Goal: Information Seeking & Learning: Learn about a topic

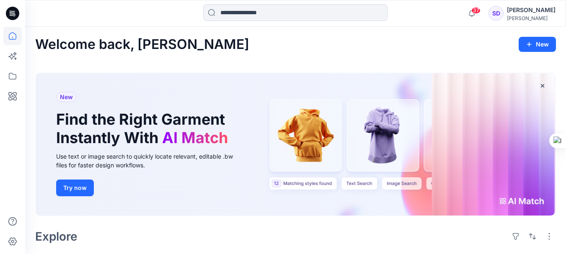
scroll to position [251, 0]
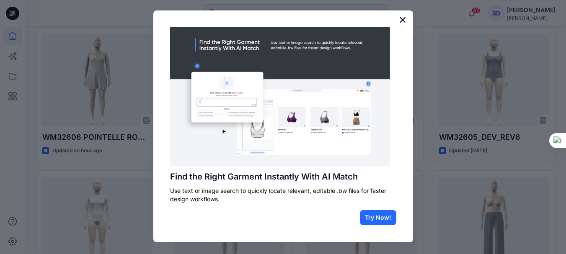
click at [400, 19] on button "×" at bounding box center [403, 19] width 8 height 13
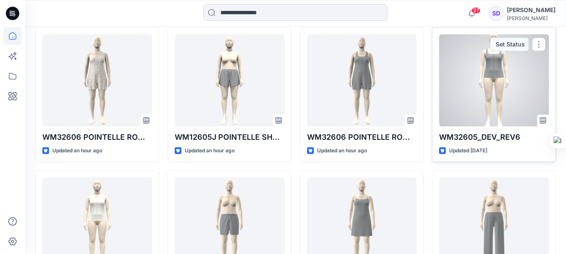
click at [488, 101] on div at bounding box center [494, 80] width 110 height 92
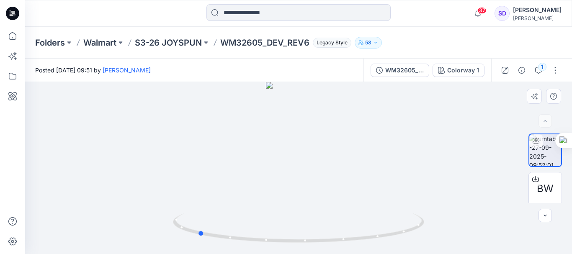
drag, startPoint x: 371, startPoint y: 186, endPoint x: 270, endPoint y: 187, distance: 100.9
click at [270, 187] on div at bounding box center [298, 168] width 547 height 172
drag, startPoint x: 360, startPoint y: 190, endPoint x: 344, endPoint y: 193, distance: 16.7
click at [344, 193] on div at bounding box center [298, 168] width 547 height 172
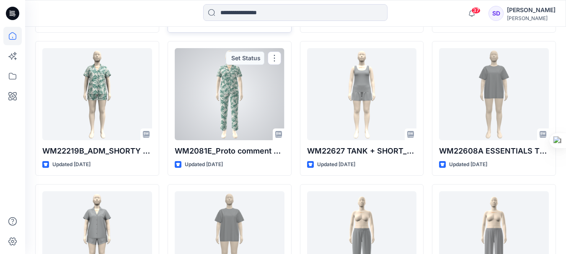
scroll to position [821, 0]
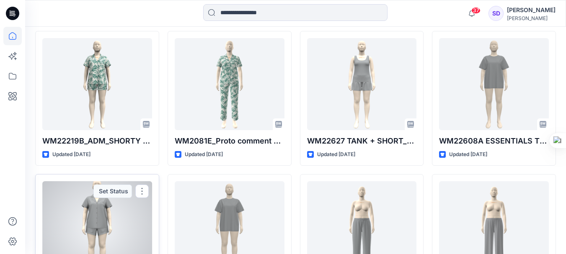
click at [101, 220] on div at bounding box center [97, 227] width 110 height 92
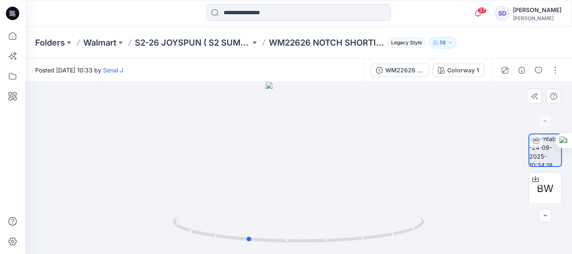
drag, startPoint x: 311, startPoint y: 170, endPoint x: 258, endPoint y: 176, distance: 52.7
click at [258, 176] on div at bounding box center [298, 168] width 547 height 172
drag, startPoint x: 325, startPoint y: 173, endPoint x: 279, endPoint y: 179, distance: 46.4
click at [279, 179] on div at bounding box center [298, 168] width 547 height 172
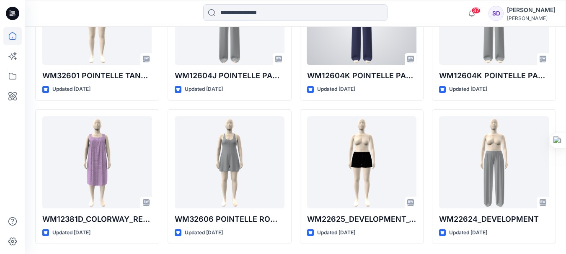
scroll to position [2626, 0]
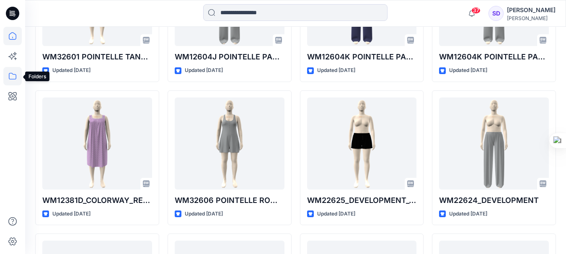
click at [12, 82] on icon at bounding box center [12, 76] width 18 height 18
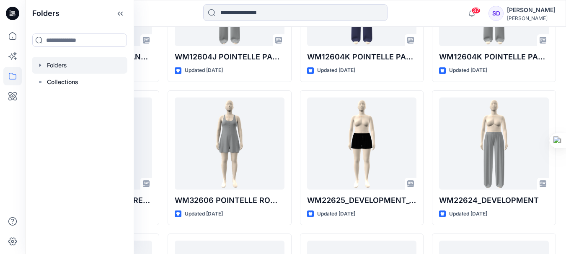
click at [38, 65] on icon "button" at bounding box center [40, 65] width 7 height 7
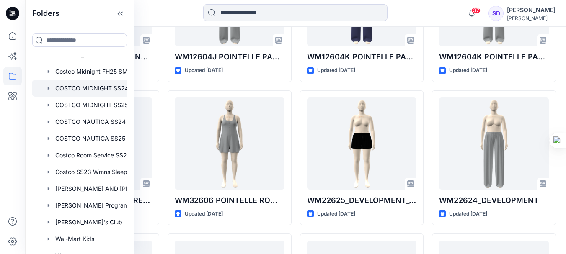
scroll to position [106, 0]
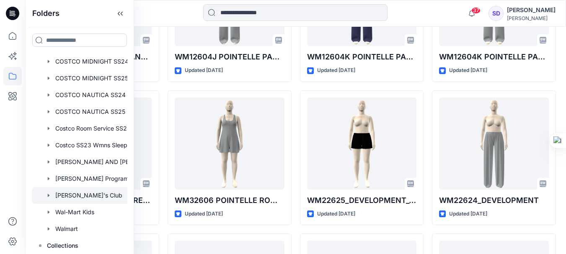
click at [75, 193] on div at bounding box center [90, 195] width 117 height 17
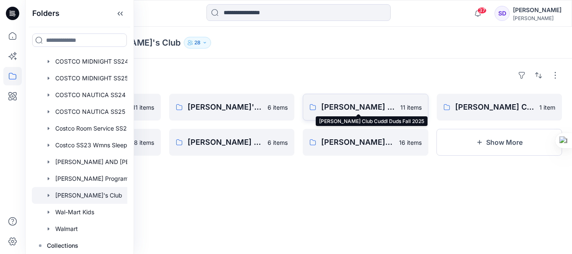
click at [340, 108] on p "[PERSON_NAME] Club Cuddl Duds Fall 2025" at bounding box center [358, 107] width 74 height 12
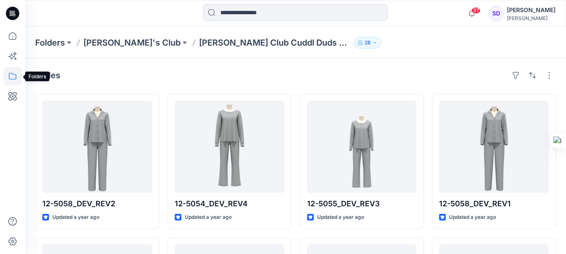
click at [9, 77] on icon at bounding box center [13, 76] width 8 height 7
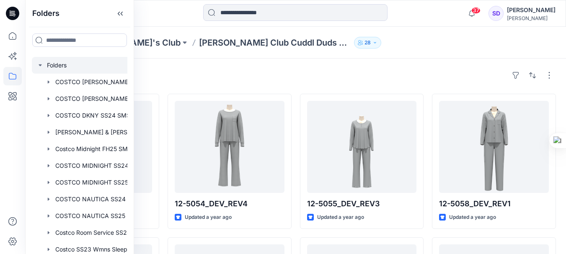
click at [40, 64] on icon "button" at bounding box center [40, 65] width 7 height 7
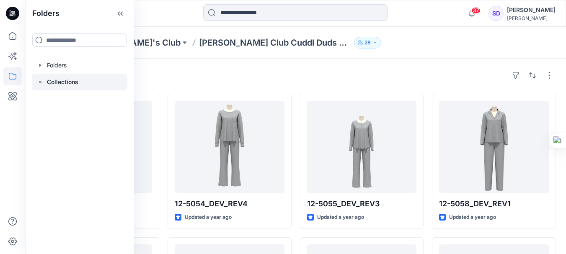
click at [49, 82] on p "Collections" at bounding box center [62, 82] width 31 height 10
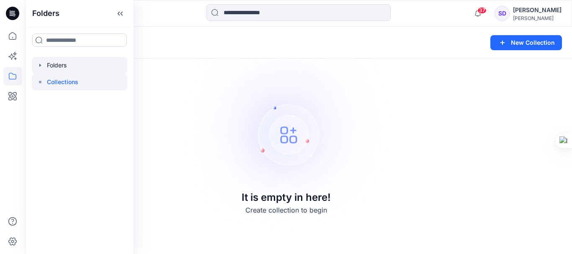
click at [39, 65] on icon "button" at bounding box center [40, 65] width 7 height 7
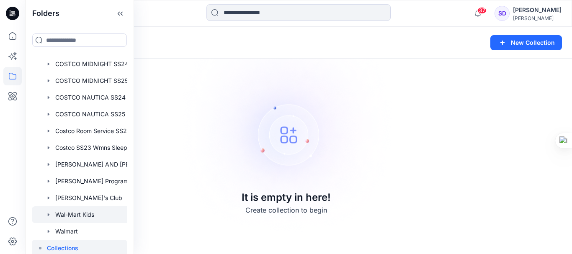
scroll to position [106, 0]
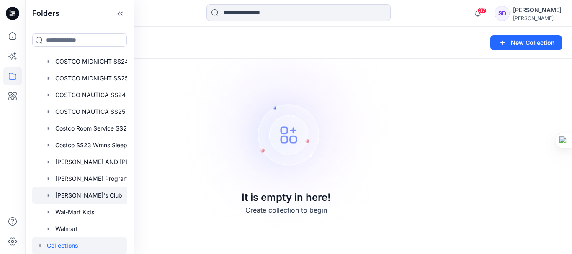
click at [67, 196] on div at bounding box center [90, 195] width 117 height 17
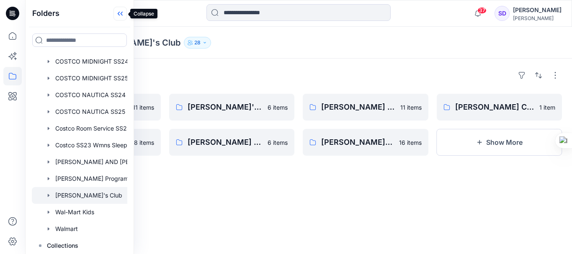
click at [122, 14] on icon at bounding box center [119, 14] width 13 height 14
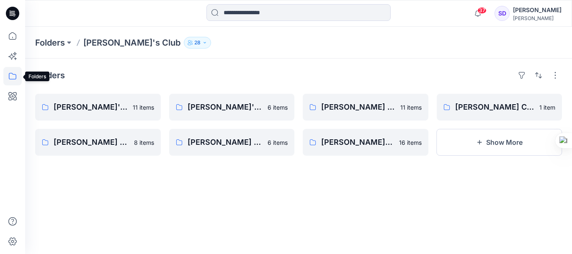
click at [12, 79] on icon at bounding box center [12, 76] width 18 height 18
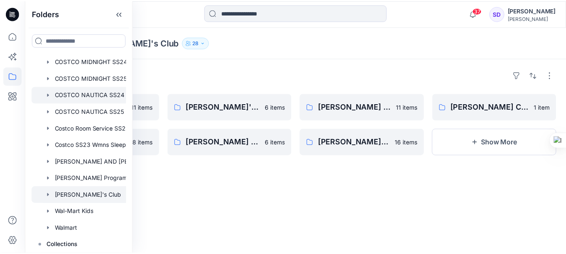
scroll to position [106, 0]
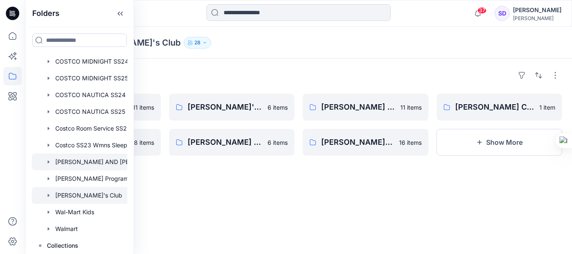
click at [81, 162] on div at bounding box center [90, 162] width 117 height 17
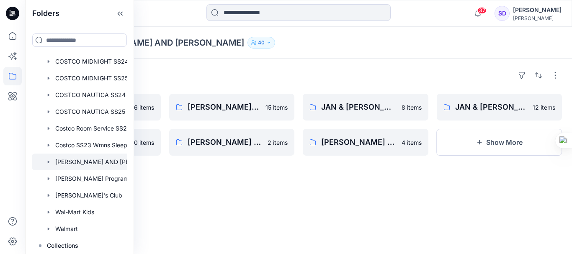
click at [193, 212] on div "Folders [PERSON_NAME] & [PERSON_NAME] [DATE] 6 items [PERSON_NAME] AND [PERSON_…" at bounding box center [298, 157] width 547 height 196
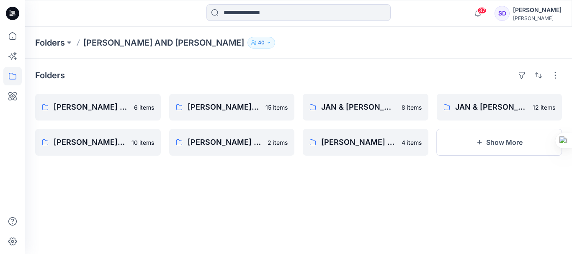
click at [116, 45] on p "[PERSON_NAME] AND [PERSON_NAME]" at bounding box center [163, 43] width 161 height 12
click at [106, 108] on p "[PERSON_NAME] & [PERSON_NAME] [DATE]" at bounding box center [91, 107] width 75 height 12
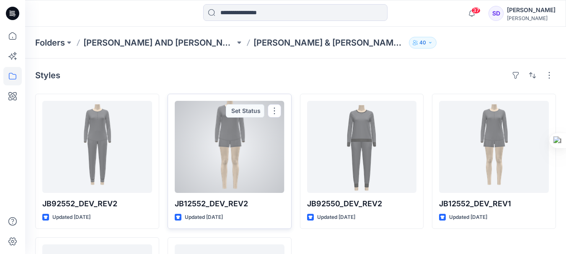
click at [227, 125] on div at bounding box center [230, 147] width 110 height 92
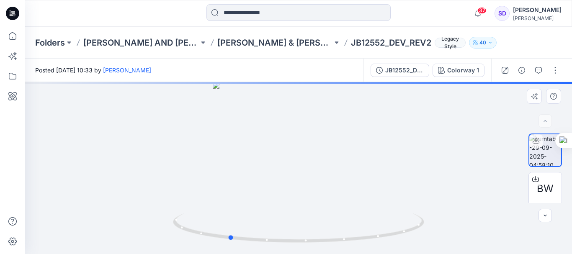
drag, startPoint x: 325, startPoint y: 167, endPoint x: 252, endPoint y: 167, distance: 73.3
click at [252, 167] on div at bounding box center [298, 168] width 547 height 172
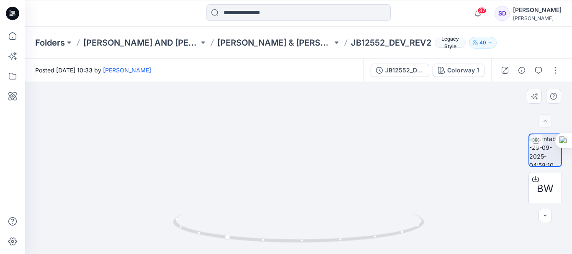
drag, startPoint x: 287, startPoint y: 145, endPoint x: 394, endPoint y: 156, distance: 107.8
click at [394, 156] on img at bounding box center [298, 103] width 435 height 304
drag, startPoint x: 308, startPoint y: 139, endPoint x: 429, endPoint y: 151, distance: 121.6
click at [429, 151] on img at bounding box center [298, 115] width 435 height 277
drag, startPoint x: 323, startPoint y: 244, endPoint x: 358, endPoint y: 242, distance: 34.4
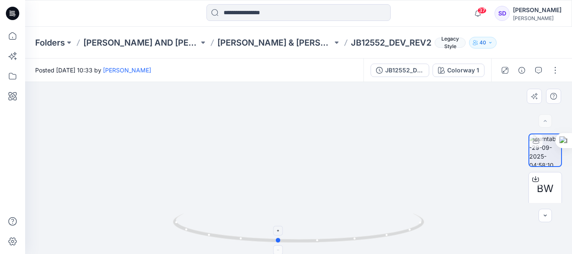
click at [358, 242] on div at bounding box center [298, 233] width 251 height 42
drag, startPoint x: 279, startPoint y: 245, endPoint x: 307, endPoint y: 249, distance: 28.0
click at [307, 245] on icon at bounding box center [299, 229] width 253 height 31
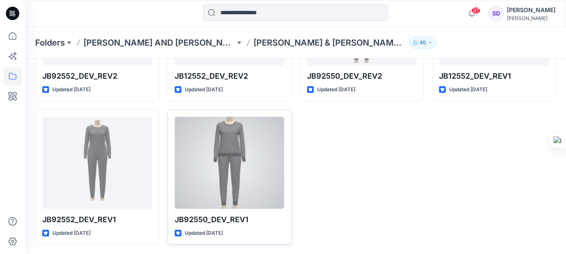
scroll to position [128, 0]
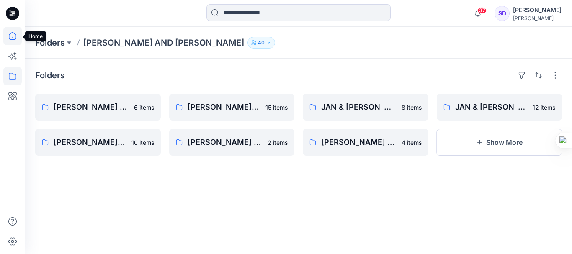
click at [12, 39] on icon at bounding box center [12, 36] width 18 height 18
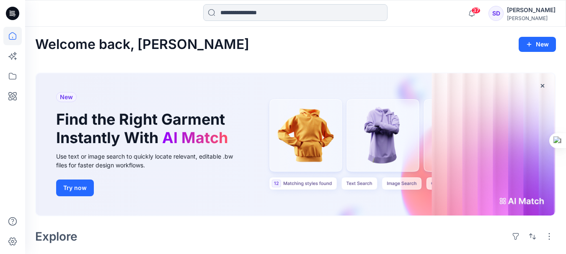
click at [245, 16] on input at bounding box center [295, 12] width 184 height 17
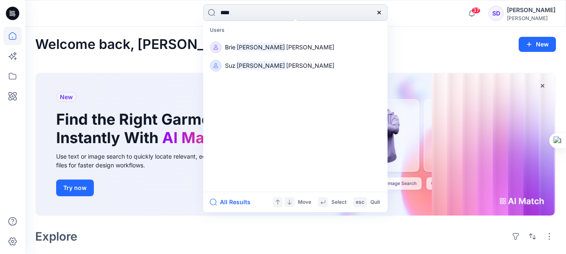
type input "****"
click at [381, 18] on div at bounding box center [379, 12] width 17 height 17
click at [378, 16] on div at bounding box center [379, 12] width 17 height 17
click at [378, 10] on icon at bounding box center [379, 12] width 7 height 7
